Goal: Task Accomplishment & Management: Use online tool/utility

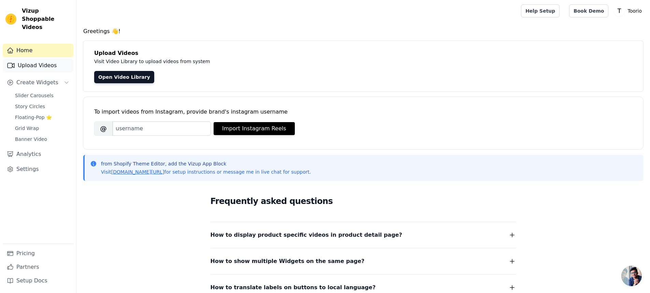
click at [44, 59] on link "Upload Videos" at bounding box center [38, 66] width 71 height 14
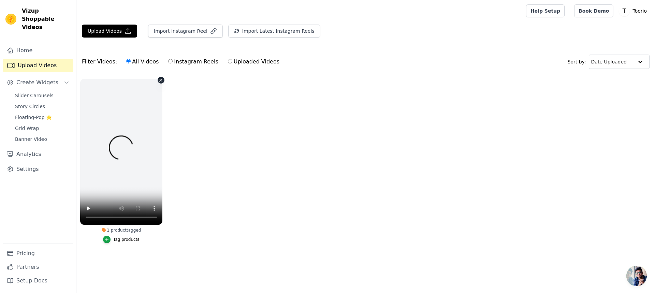
drag, startPoint x: 320, startPoint y: 258, endPoint x: 123, endPoint y: 184, distance: 210.4
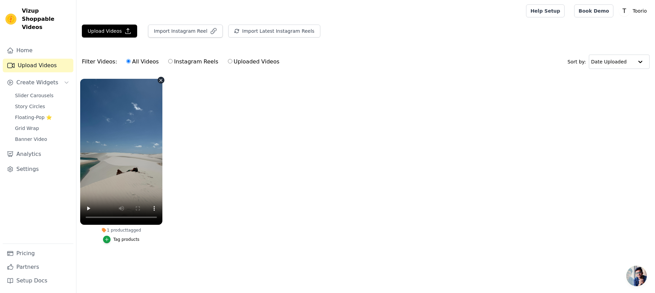
click at [123, 184] on ul "1 product tagged Tag products" at bounding box center [365, 168] width 579 height 186
click at [328, 232] on ul "1 product tagged Tag products" at bounding box center [365, 168] width 579 height 186
drag, startPoint x: 142, startPoint y: 231, endPoint x: 153, endPoint y: 230, distance: 10.3
click at [153, 230] on div "1 product tagged" at bounding box center [121, 230] width 82 height 5
click at [162, 229] on label "1 product tagged Tag products" at bounding box center [121, 162] width 83 height 168
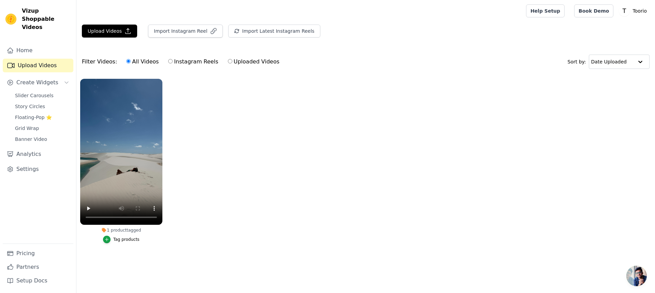
click at [116, 232] on div "1 product tagged" at bounding box center [121, 230] width 82 height 5
click at [109, 229] on div "1 product tagged" at bounding box center [121, 230] width 82 height 5
click at [43, 92] on span "Slider Carousels" at bounding box center [34, 95] width 39 height 7
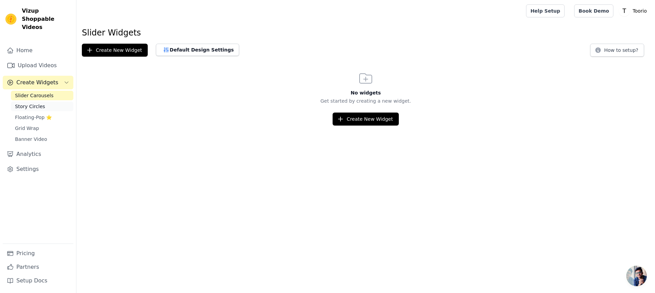
click at [39, 103] on span "Story Circles" at bounding box center [30, 106] width 30 height 7
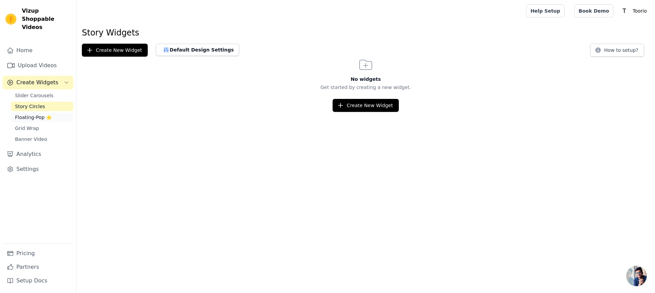
click at [31, 114] on span "Floating-Pop ⭐" at bounding box center [33, 117] width 37 height 7
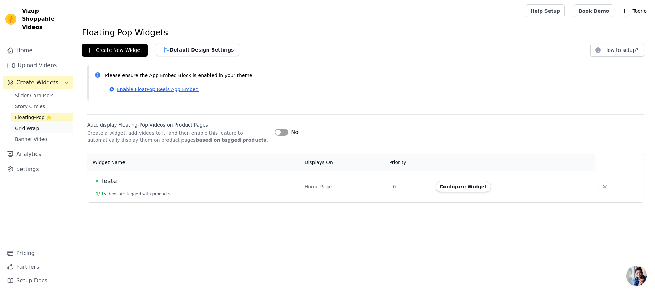
click at [24, 125] on span "Grid Wrap" at bounding box center [27, 128] width 24 height 7
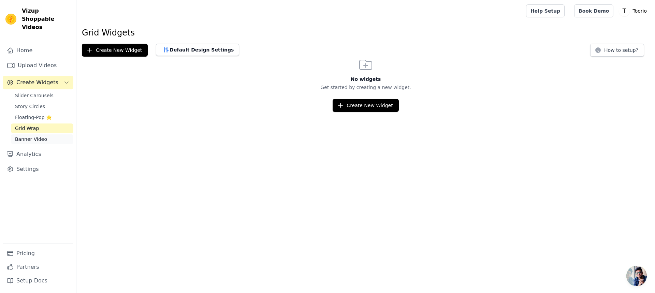
click at [31, 136] on span "Banner Video" at bounding box center [31, 139] width 32 height 7
click at [37, 124] on link "Grid Wrap" at bounding box center [42, 129] width 62 height 10
click at [38, 114] on span "Floating-Pop ⭐" at bounding box center [33, 117] width 37 height 7
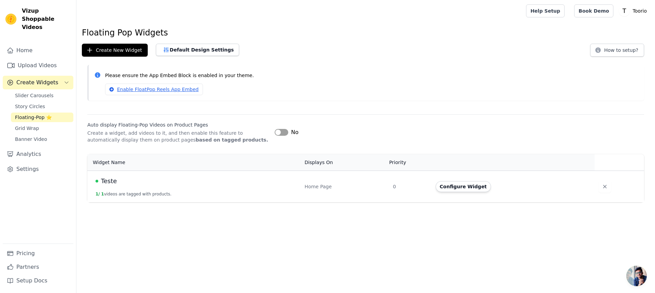
drag, startPoint x: 293, startPoint y: 187, endPoint x: 346, endPoint y: 190, distance: 53.0
click at [346, 190] on tr "Teste 1 / 1 videos are tagged with products. Home Page 0 Configure Widget" at bounding box center [365, 187] width 557 height 32
drag, startPoint x: 91, startPoint y: 176, endPoint x: 130, endPoint y: 181, distance: 39.2
click at [130, 181] on td "Teste 1 / 1 videos are tagged with products." at bounding box center [193, 187] width 213 height 32
click at [130, 181] on div "Teste" at bounding box center [196, 181] width 201 height 10
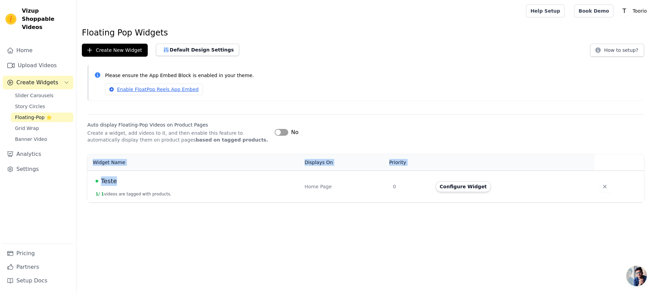
drag, startPoint x: 178, startPoint y: 184, endPoint x: 83, endPoint y: 178, distance: 95.4
click at [83, 178] on div "Widget Name Displays On Priority Actions Teste 1 / 1 videos are tagged with pro…" at bounding box center [365, 179] width 579 height 54
click at [130, 182] on div "Teste" at bounding box center [196, 181] width 201 height 10
drag, startPoint x: 155, startPoint y: 186, endPoint x: 100, endPoint y: 184, distance: 54.3
click at [100, 184] on div "Teste" at bounding box center [196, 181] width 201 height 10
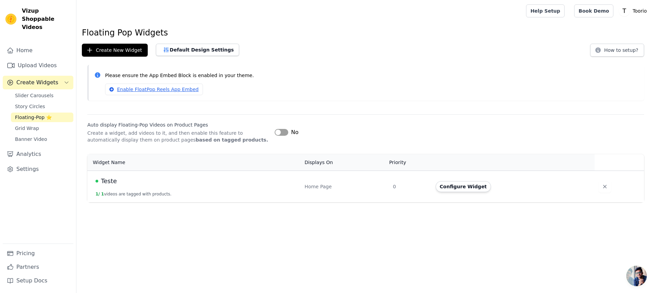
click at [169, 187] on td "Teste 1 / 1 videos are tagged with products." at bounding box center [193, 187] width 213 height 32
